Goal: Task Accomplishment & Management: Complete application form

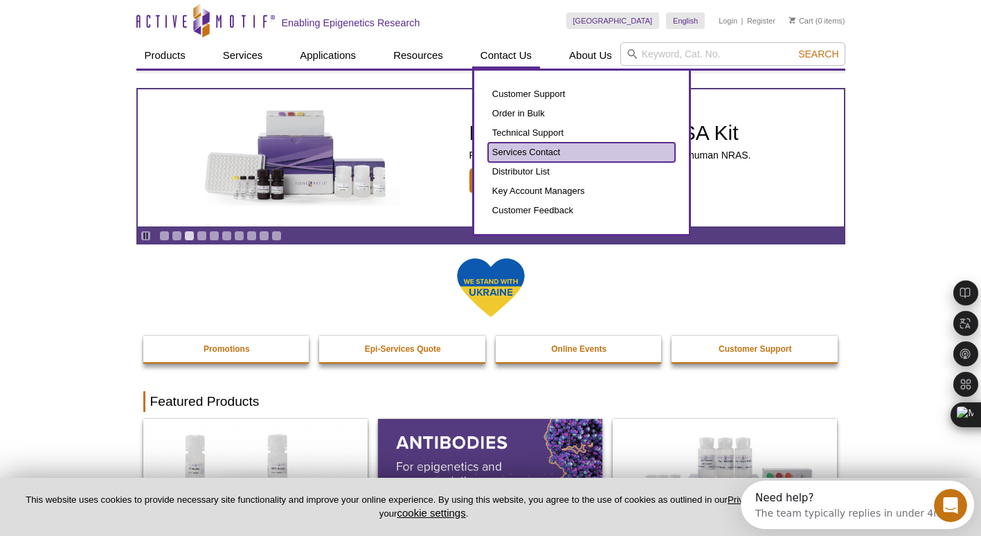
click at [530, 152] on link "Services Contact" at bounding box center [581, 152] width 187 height 19
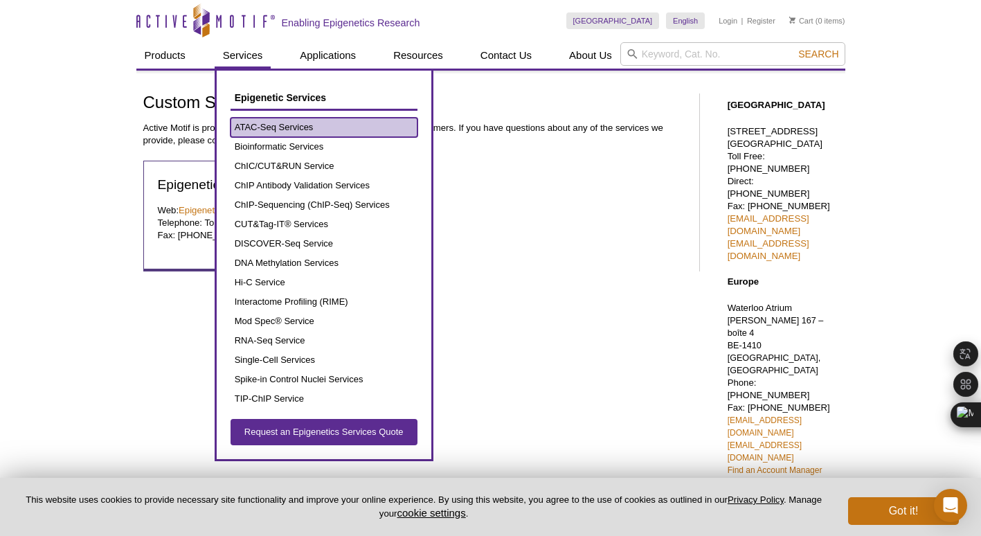
click at [266, 124] on link "ATAC-Seq Services" at bounding box center [323, 127] width 187 height 19
click at [291, 126] on link "ATAC-Seq Services" at bounding box center [323, 127] width 187 height 19
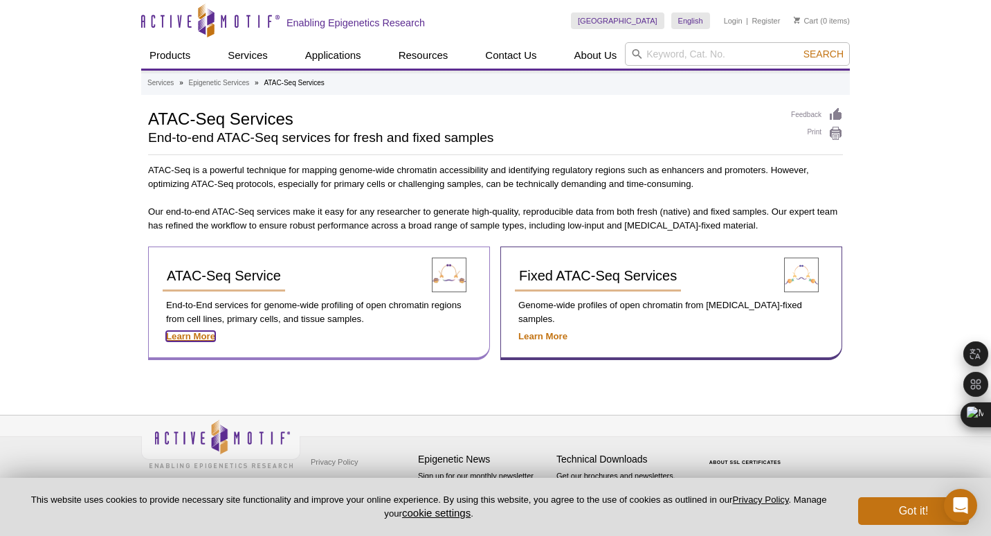
click at [187, 332] on strong "Learn More" at bounding box center [190, 336] width 49 height 10
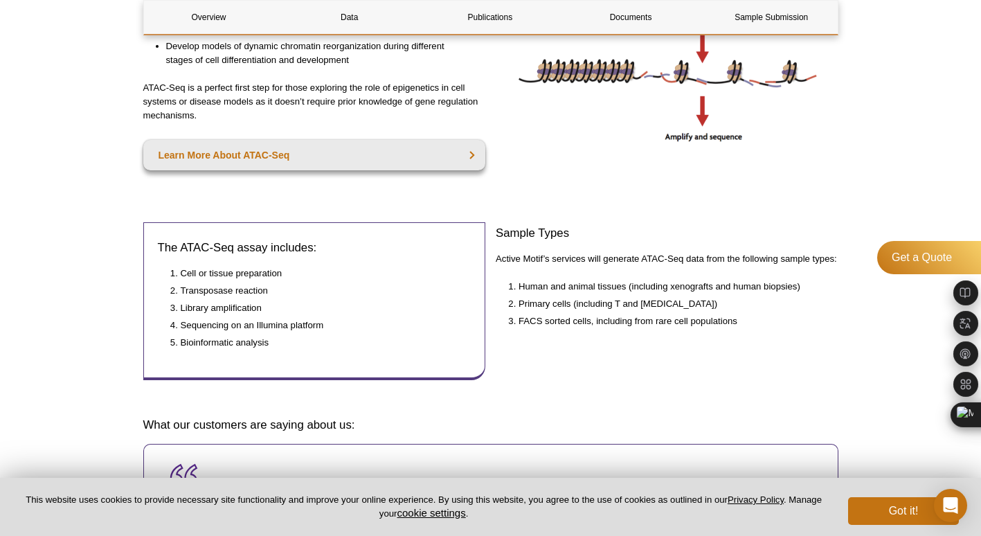
scroll to position [484, 0]
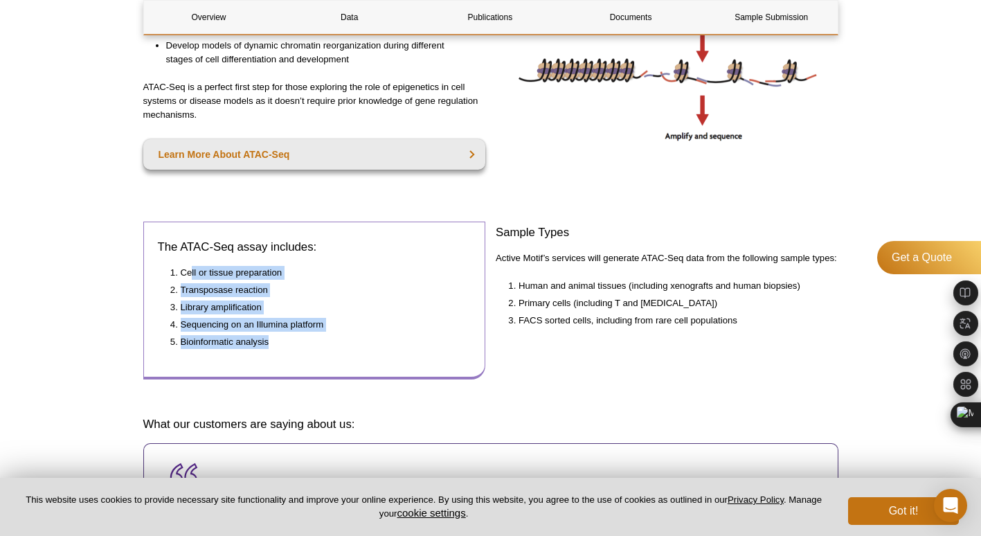
drag, startPoint x: 192, startPoint y: 272, endPoint x: 323, endPoint y: 338, distance: 146.7
click at [323, 338] on ol "Cell or tissue preparation Transposase reaction Library amplification Sequencin…" at bounding box center [308, 307] width 300 height 83
click at [323, 338] on li "Bioinformatic analysis" at bounding box center [319, 342] width 277 height 14
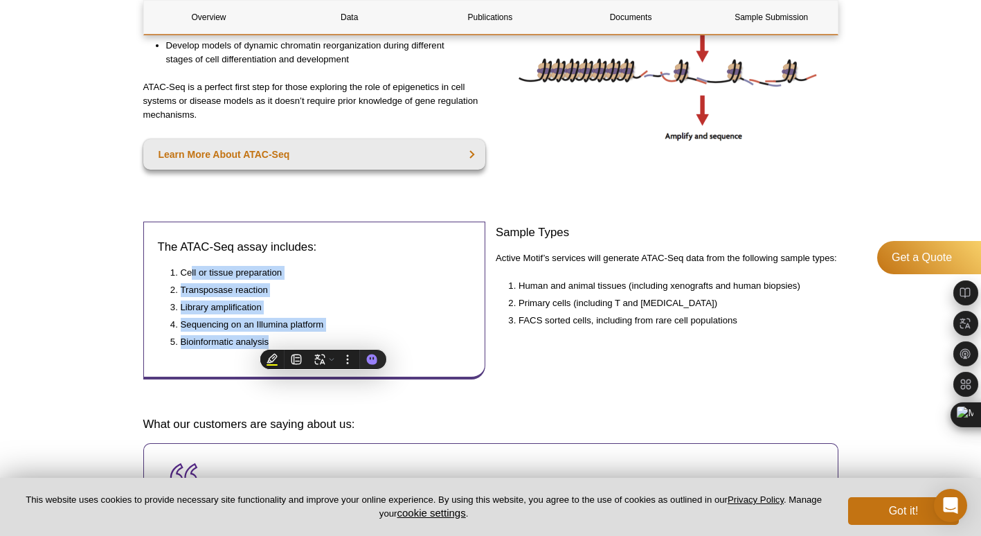
click at [664, 364] on div "Sample Types Active Motif’s services will generate ATAC-Seq data from the follo…" at bounding box center [666, 306] width 343 height 170
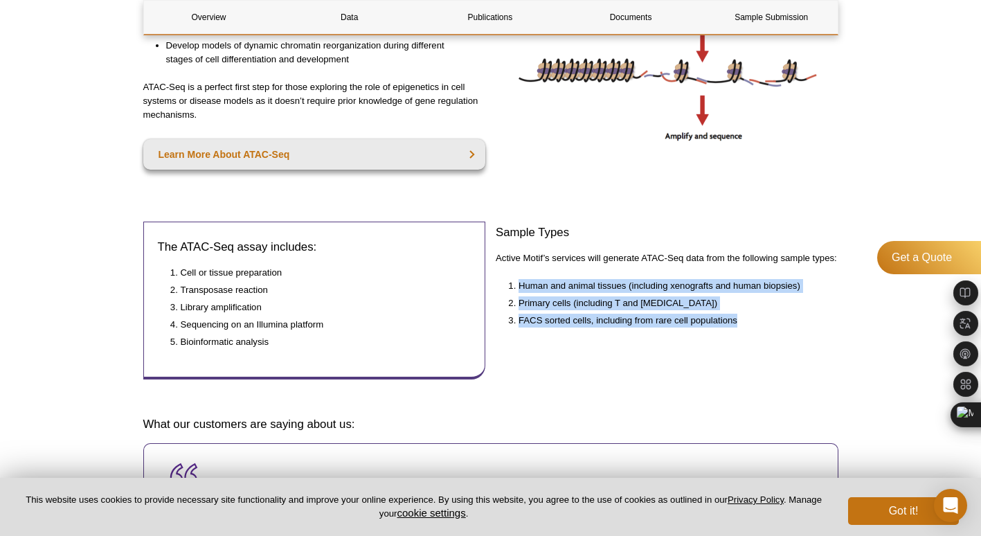
drag, startPoint x: 765, startPoint y: 371, endPoint x: 502, endPoint y: 278, distance: 278.4
click at [502, 278] on div "Sample Types Active Motif’s services will generate ATAC-Seq data from the follo…" at bounding box center [666, 306] width 343 height 170
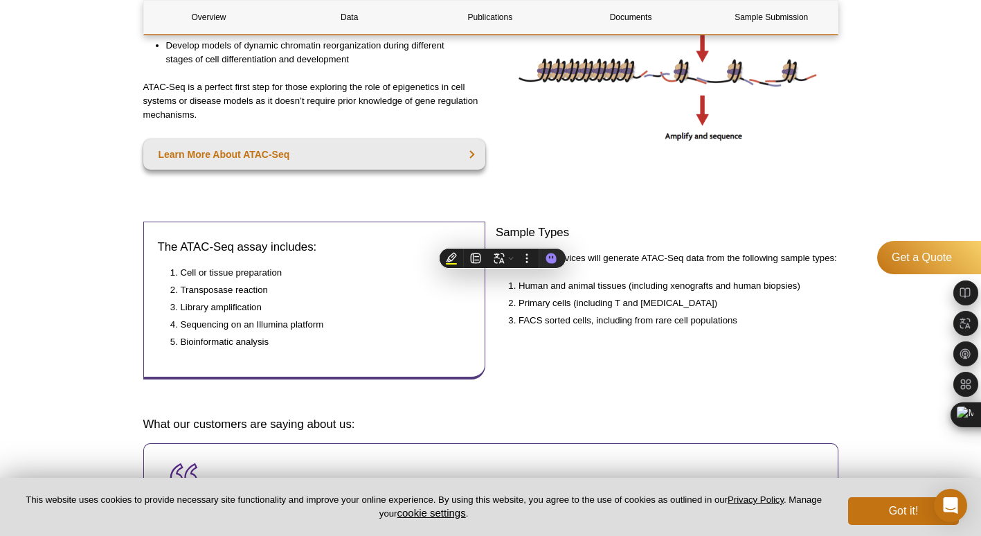
drag, startPoint x: 502, startPoint y: 278, endPoint x: 656, endPoint y: 350, distance: 169.9
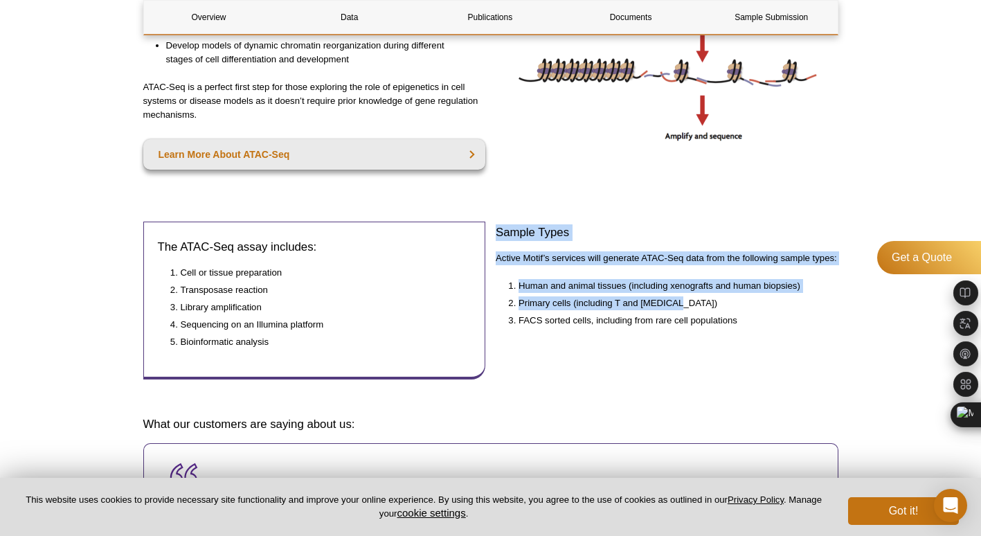
drag, startPoint x: 689, startPoint y: 304, endPoint x: 493, endPoint y: 233, distance: 209.1
click at [493, 233] on div "The ATAC-Seq assay includes: Cell or tissue preparation Transposase reaction Li…" at bounding box center [490, 311] width 695 height 181
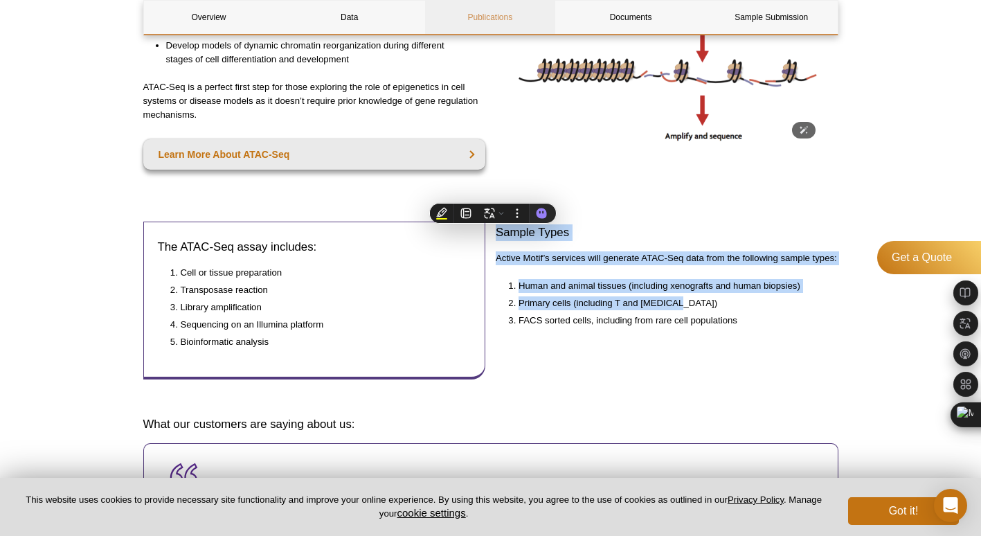
copy div "Sample Types Active Motif’s services will generate ATAC-Seq data from the follo…"
drag, startPoint x: 594, startPoint y: 390, endPoint x: 560, endPoint y: 386, distance: 34.1
click at [594, 390] on div "Sample Types Active Motif’s services will generate ATAC-Seq data from the follo…" at bounding box center [666, 306] width 343 height 170
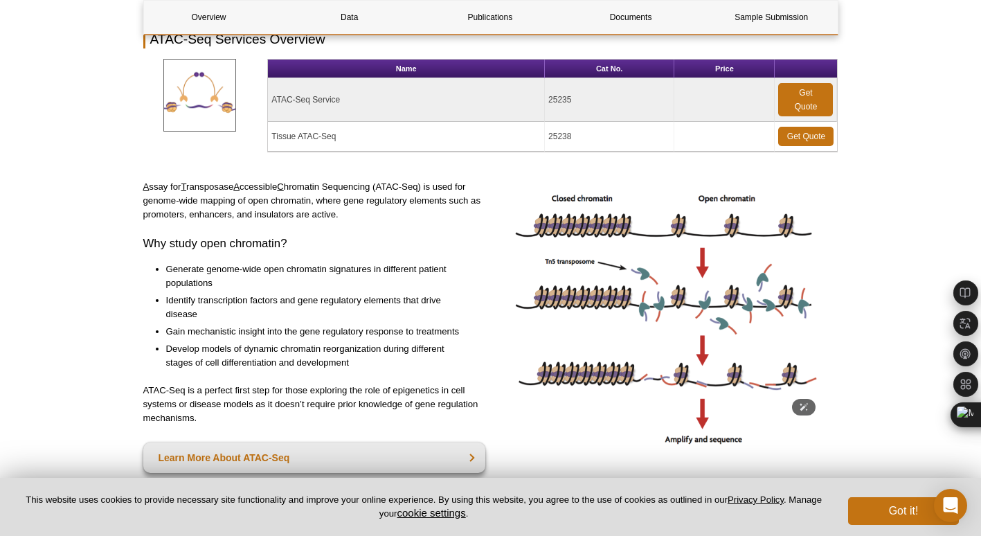
scroll to position [0, 0]
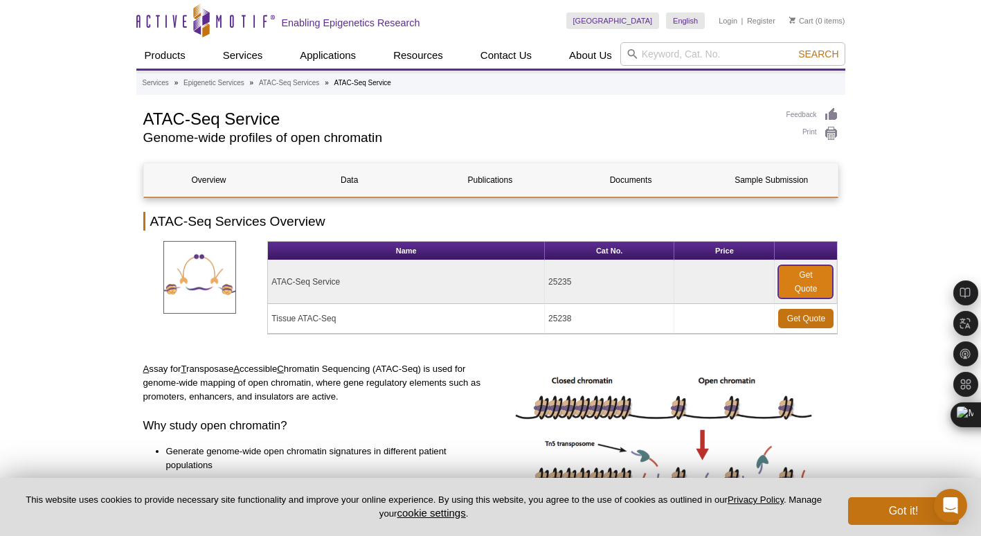
click at [806, 282] on link "Get Quote" at bounding box center [805, 281] width 55 height 33
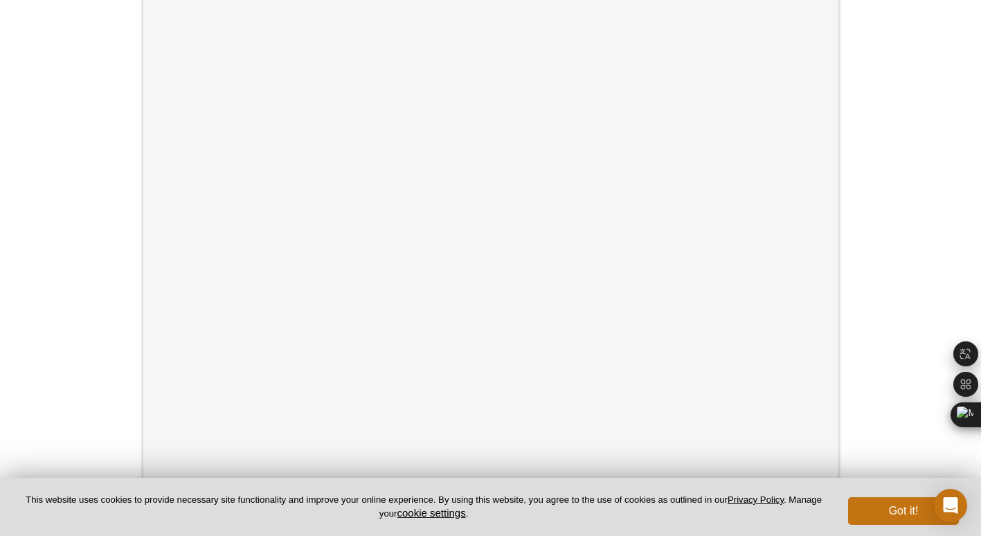
scroll to position [346, 0]
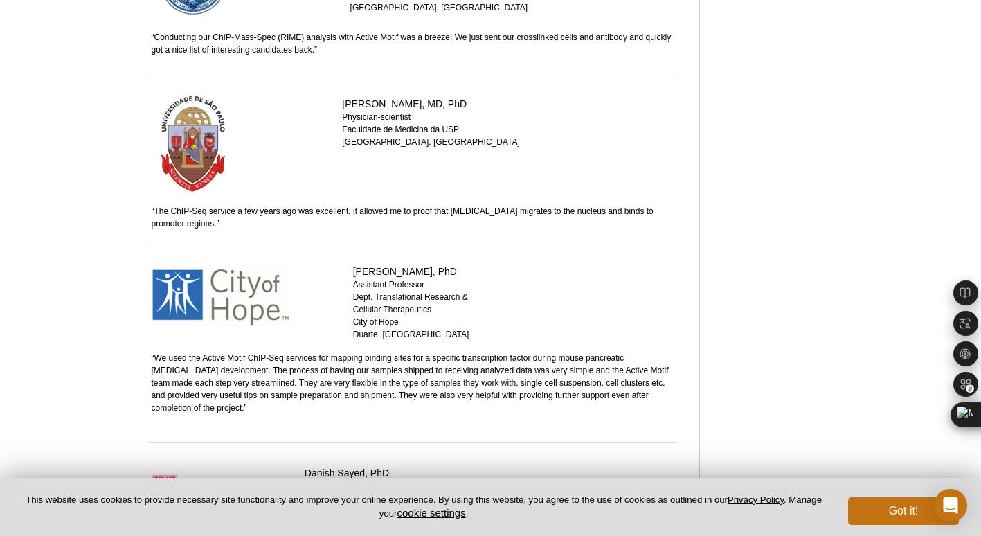
scroll to position [1684, 0]
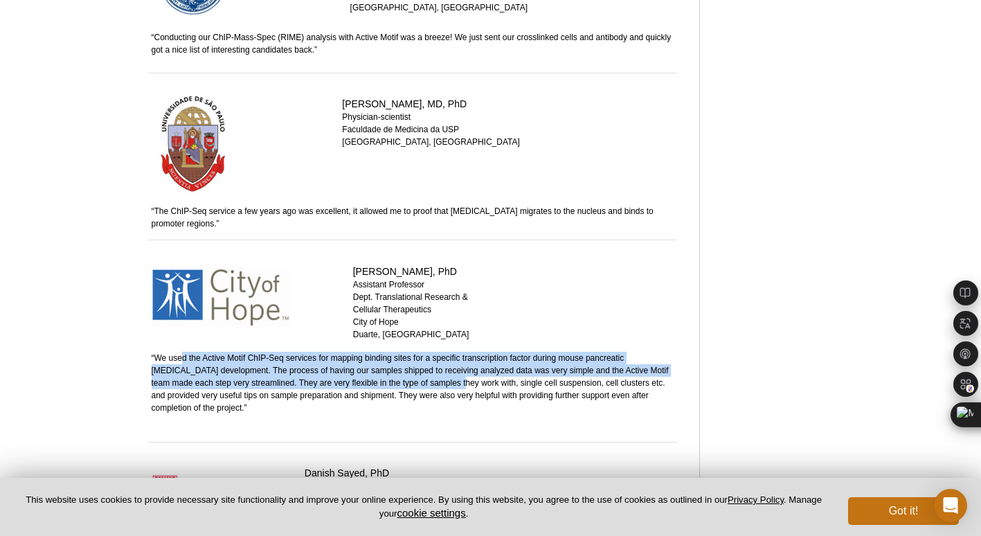
drag, startPoint x: 180, startPoint y: 363, endPoint x: 424, endPoint y: 382, distance: 245.1
click at [424, 382] on td "“We used the Active Motif ChIP-Seq services for mapping binding sites for a spe…" at bounding box center [414, 391] width 539 height 93
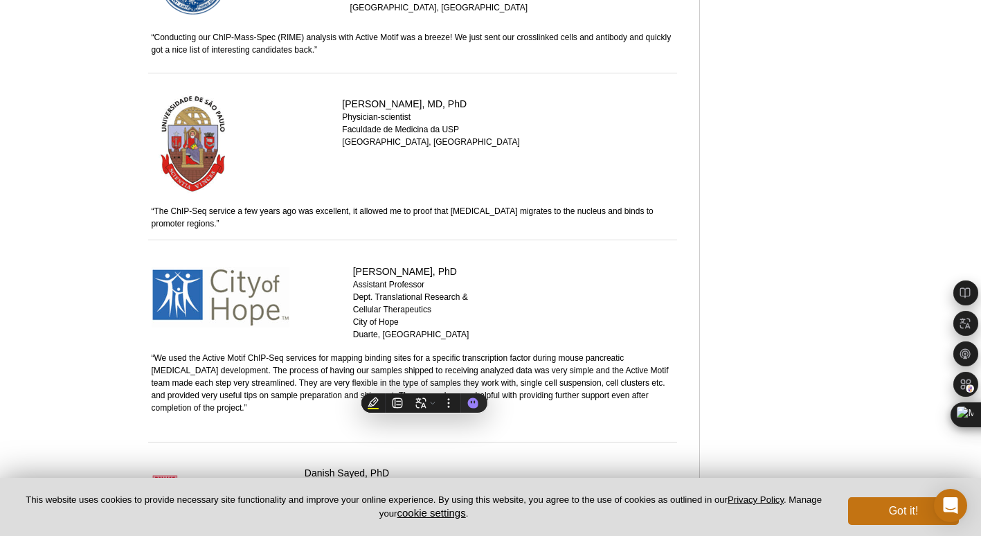
drag, startPoint x: 424, startPoint y: 382, endPoint x: 437, endPoint y: 388, distance: 13.9
click at [437, 388] on td "“We used the Active Motif ChIP-Seq services for mapping binding sites for a spe…" at bounding box center [414, 391] width 539 height 93
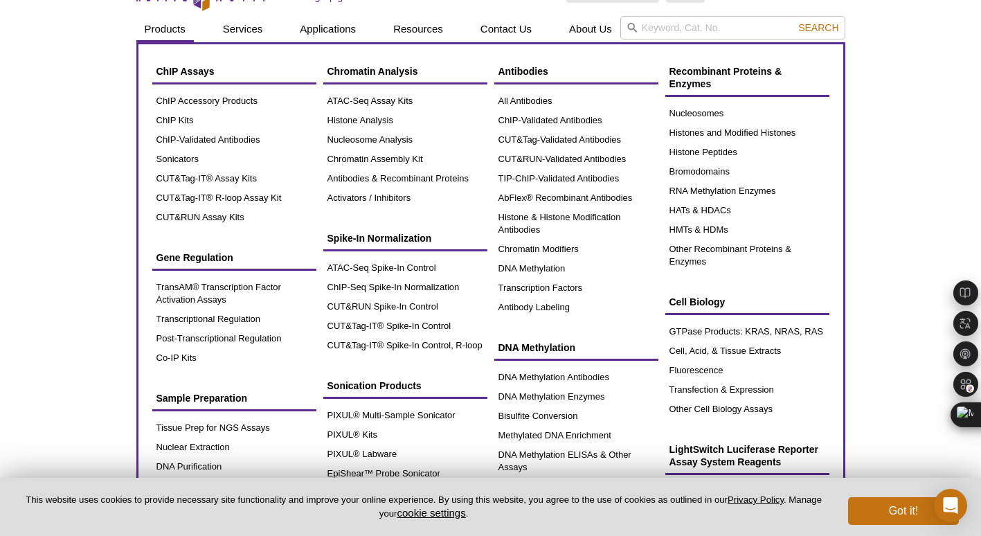
scroll to position [0, 0]
